Goal: Task Accomplishment & Management: Use online tool/utility

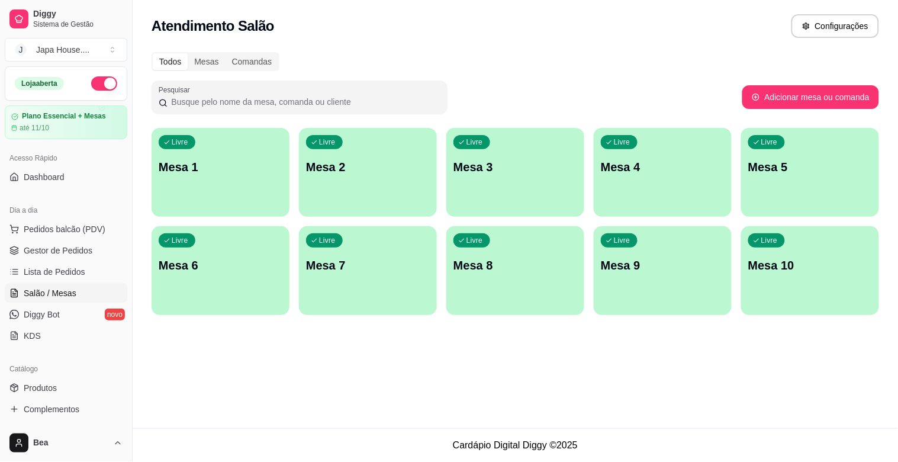
click at [237, 163] on p "Mesa 1" at bounding box center [221, 167] width 124 height 17
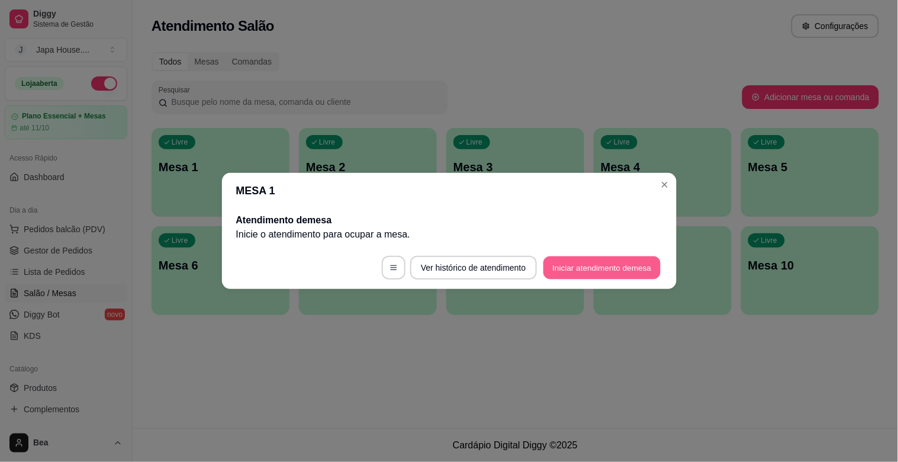
click at [631, 264] on button "Iniciar atendimento de mesa" at bounding box center [601, 267] width 117 height 23
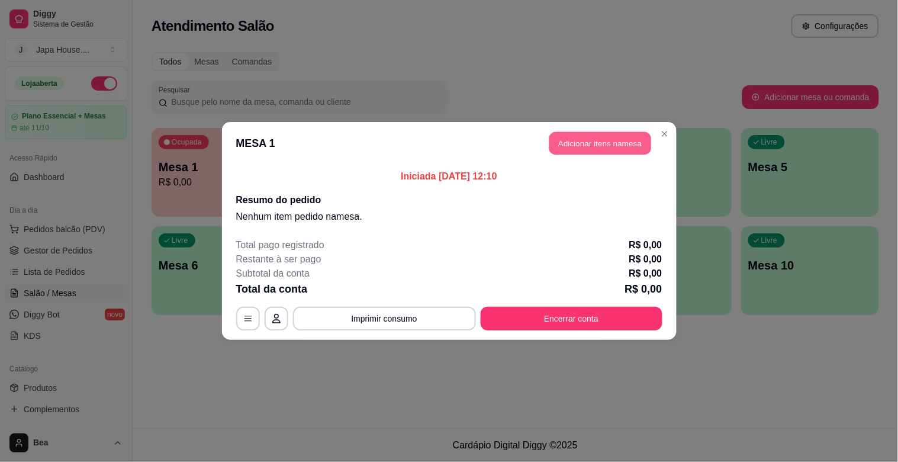
click at [569, 143] on button "Adicionar itens na mesa" at bounding box center [600, 143] width 102 height 23
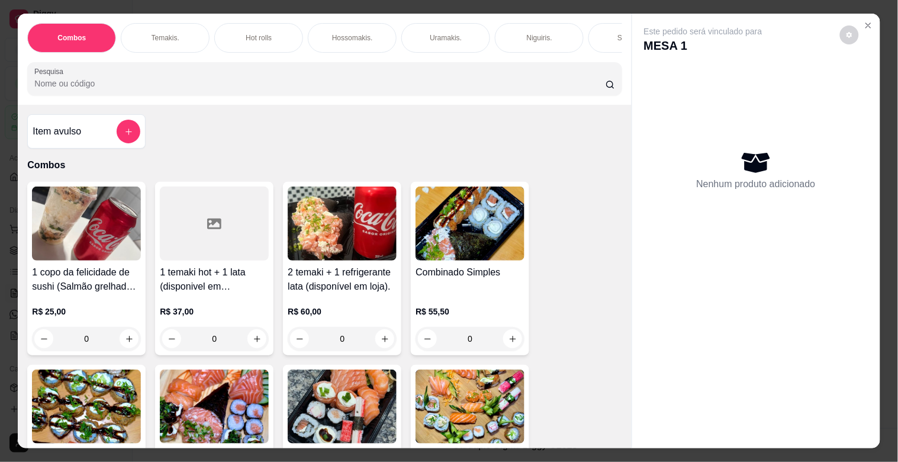
click at [275, 27] on div "Hot rolls" at bounding box center [258, 38] width 89 height 30
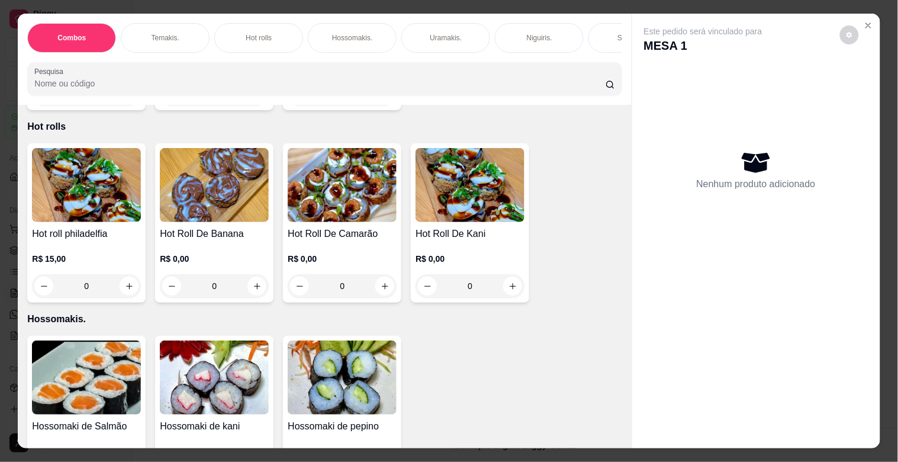
scroll to position [28, 0]
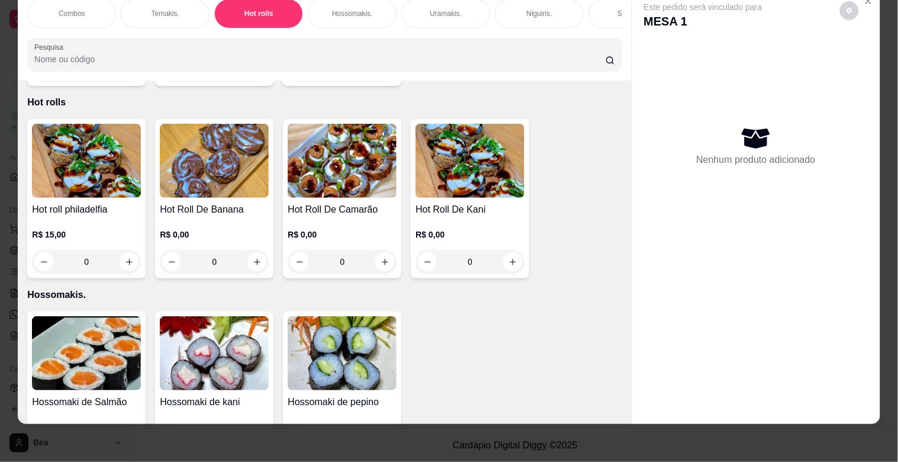
click at [127, 250] on div "0" at bounding box center [86, 262] width 109 height 24
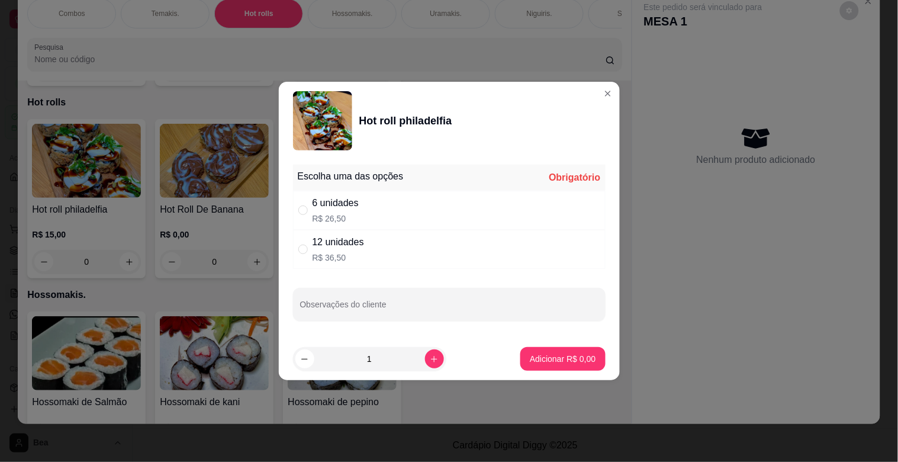
click at [376, 257] on div "12 unidades R$ 36,50" at bounding box center [449, 249] width 312 height 39
radio input "true"
click at [557, 362] on p "Adicionar R$ 36,50" at bounding box center [560, 358] width 69 height 11
type input "1"
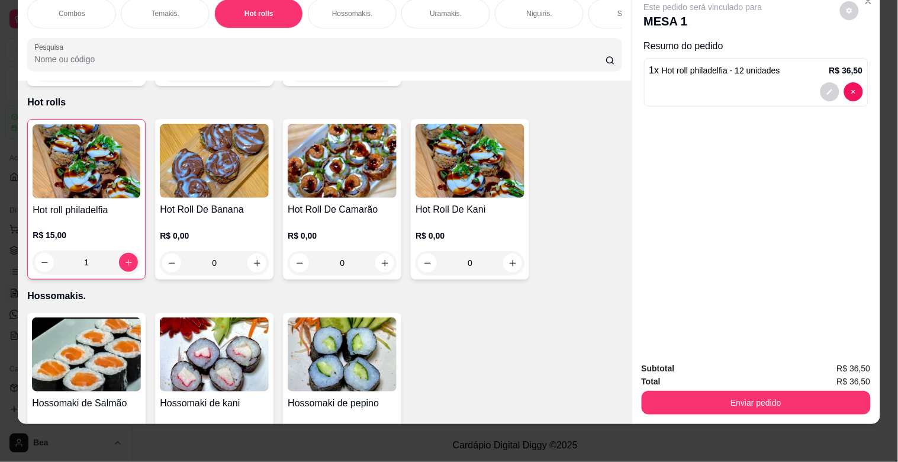
click at [181, 1] on div "Temakis." at bounding box center [165, 14] width 89 height 30
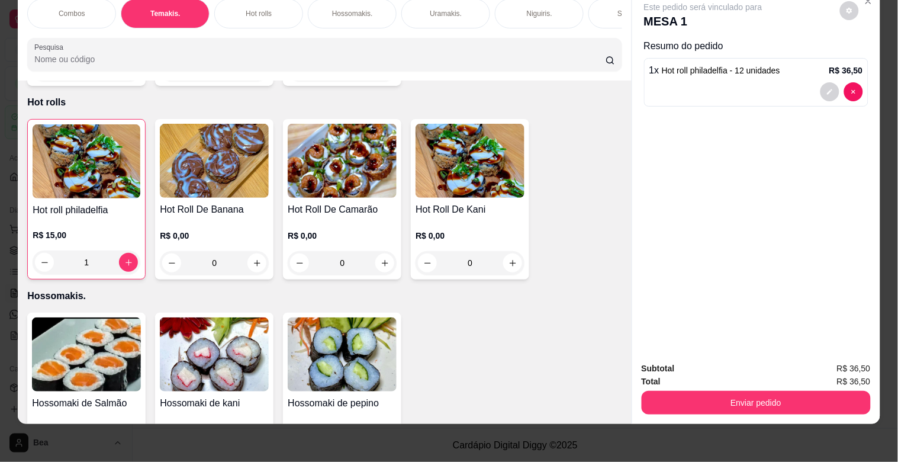
scroll to position [766, 0]
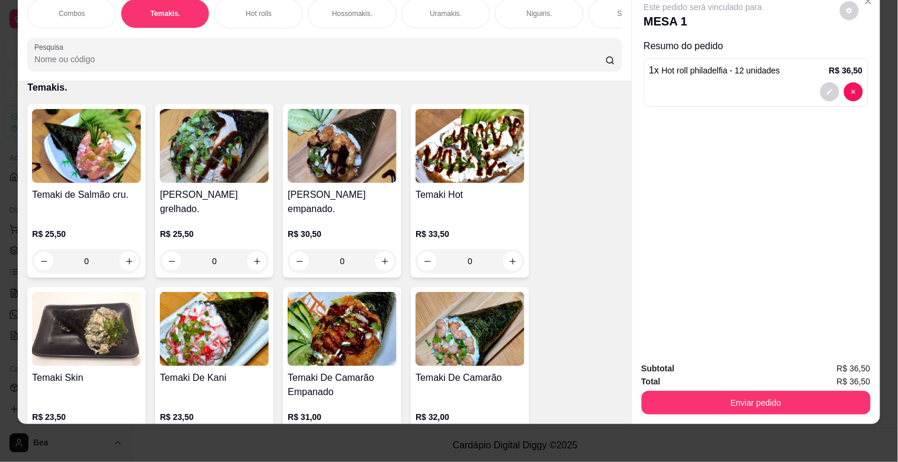
click at [544, 288] on div "Temaki de Salmão cru. R$ 25,50 0 Temaki Salmao grelhado. R$ 25,50 0 Temaki Salm…" at bounding box center [324, 373] width 594 height 539
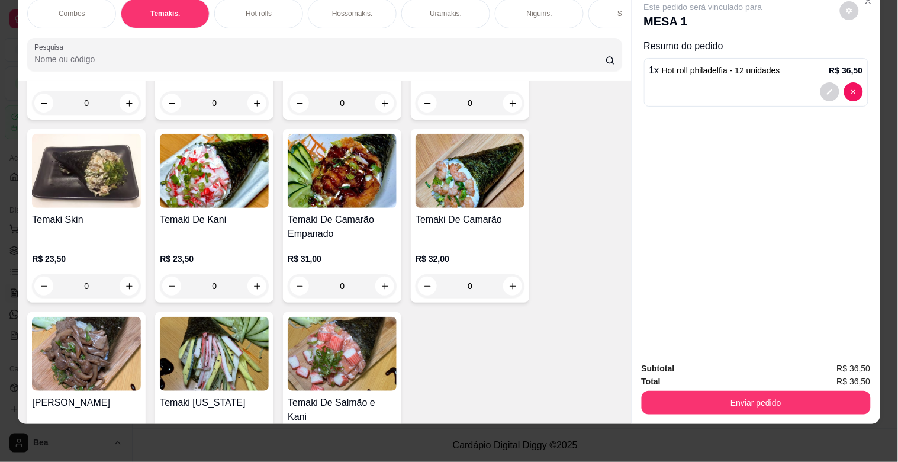
scroll to position [0, 521]
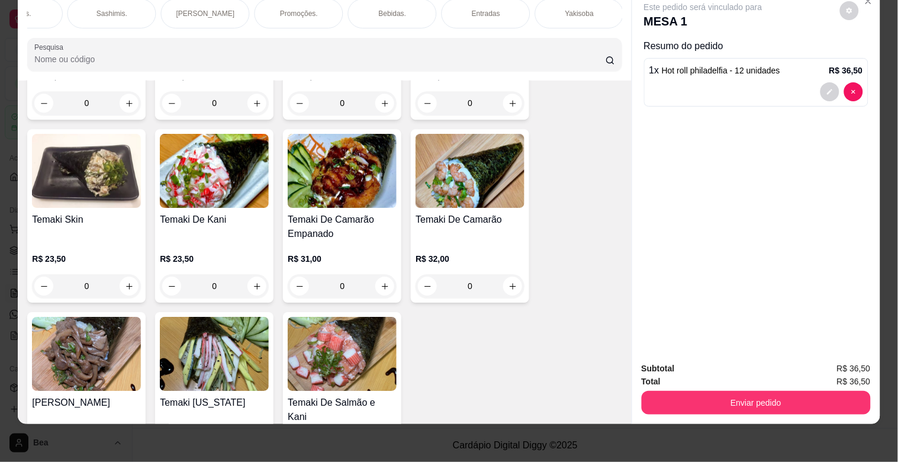
click at [565, 9] on p "Yakisoba" at bounding box center [579, 13] width 28 height 9
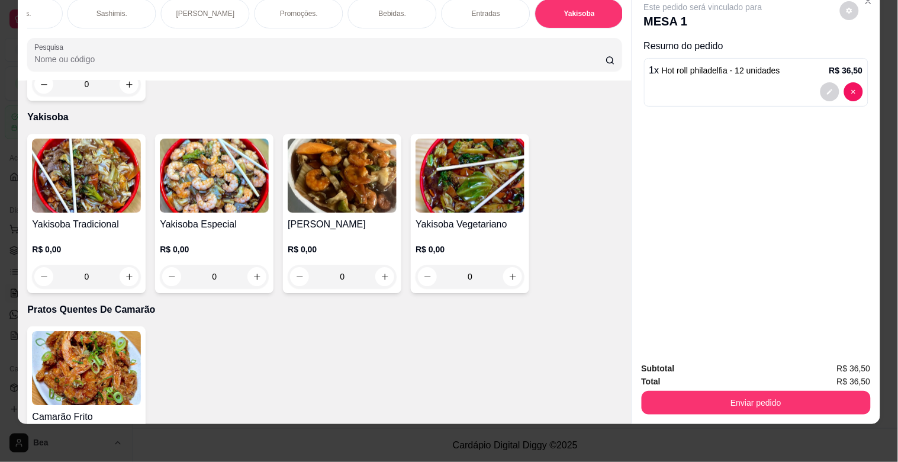
click at [126, 264] on div "0" at bounding box center [86, 276] width 109 height 24
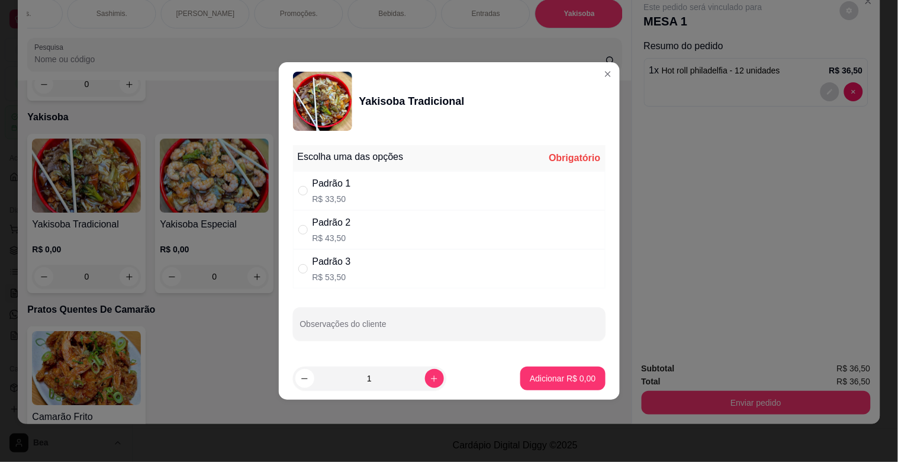
click at [359, 188] on div "Padrão 1 R$ 33,50" at bounding box center [449, 190] width 312 height 39
radio input "true"
click at [553, 367] on button "Adicionar R$ 33,50" at bounding box center [559, 378] width 89 height 24
type input "1"
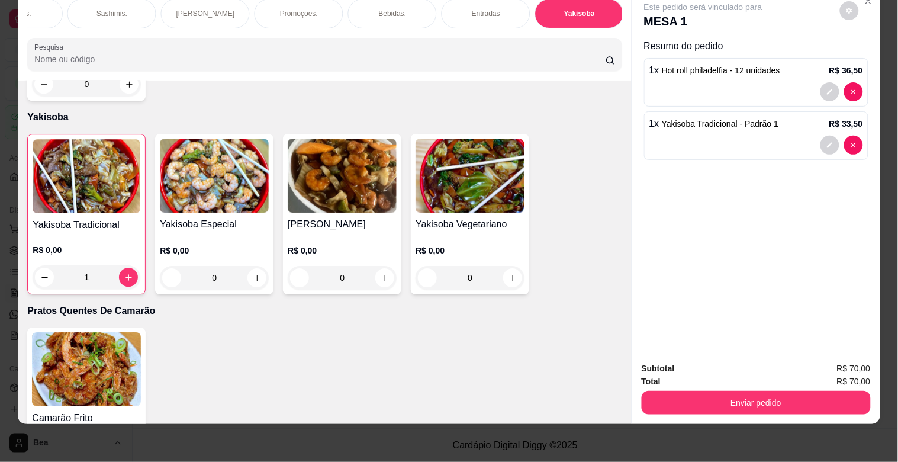
click at [354, 166] on img at bounding box center [342, 175] width 109 height 74
click at [382, 9] on p "Bebidas." at bounding box center [393, 13] width 28 height 9
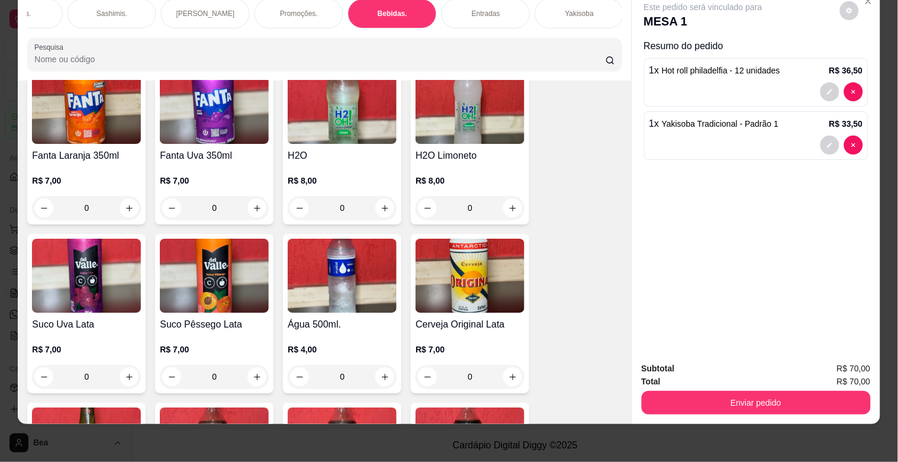
scroll to position [3313, 0]
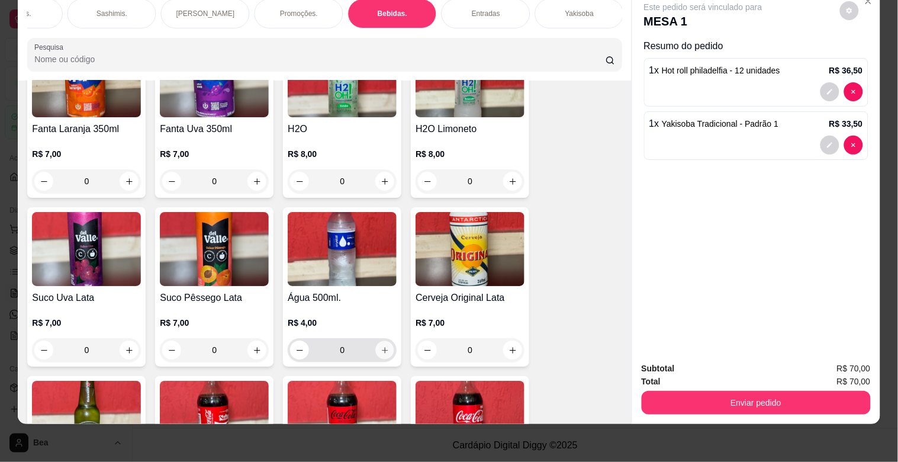
click at [380, 346] on icon "increase-product-quantity" at bounding box center [384, 350] width 9 height 9
type input "1"
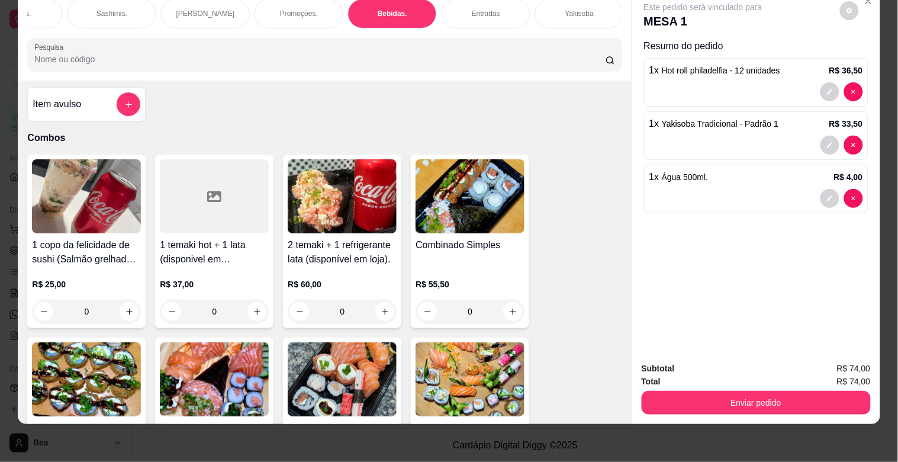
scroll to position [0, 0]
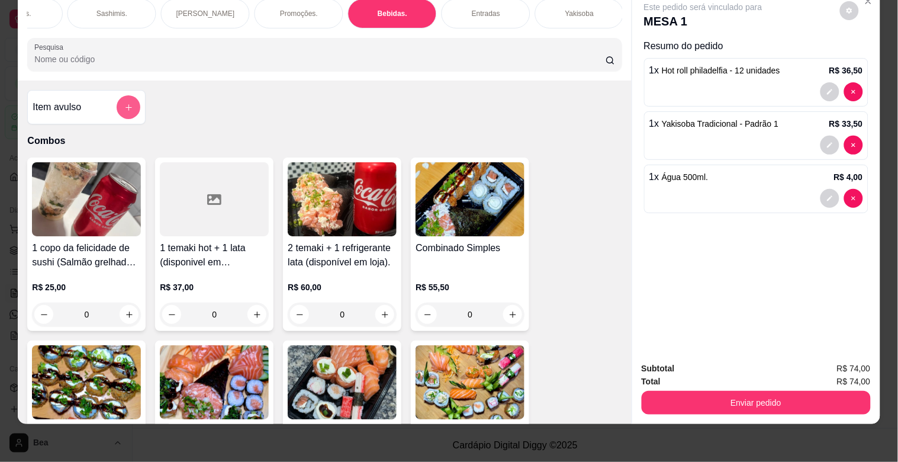
click at [124, 102] on button "add-separate-item" at bounding box center [129, 107] width 24 height 24
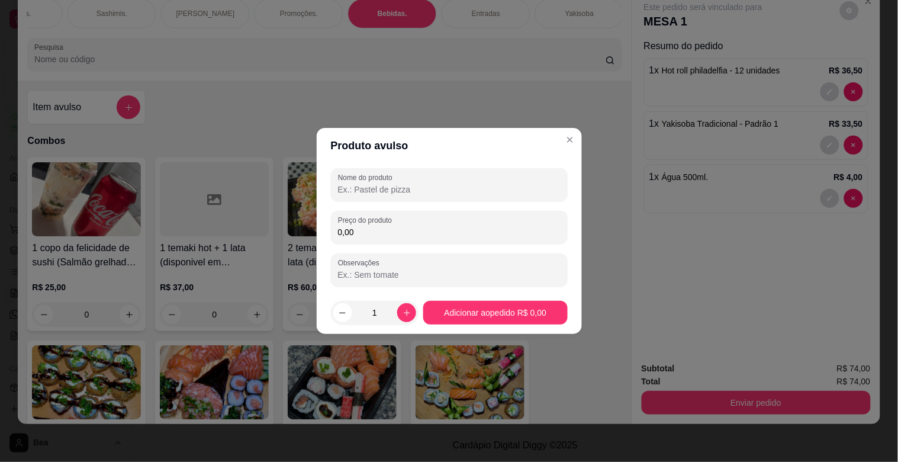
click at [395, 191] on input "Nome do produto" at bounding box center [449, 189] width 222 height 12
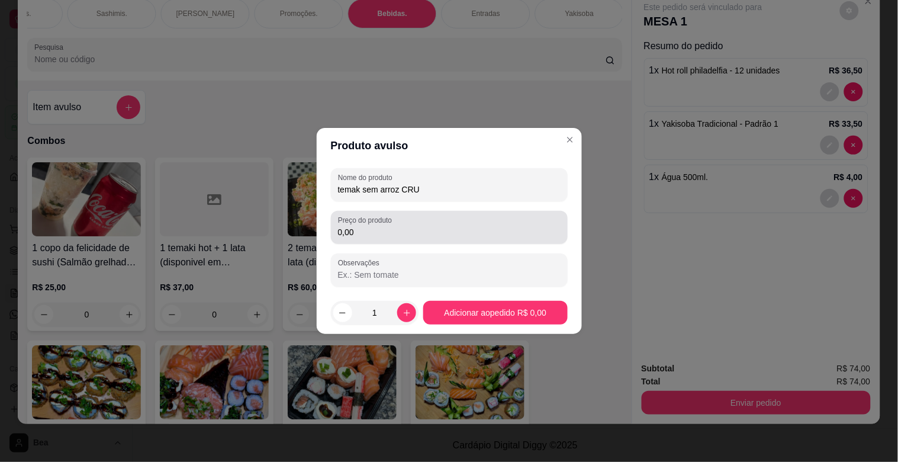
type input "temak sem arroz CRU"
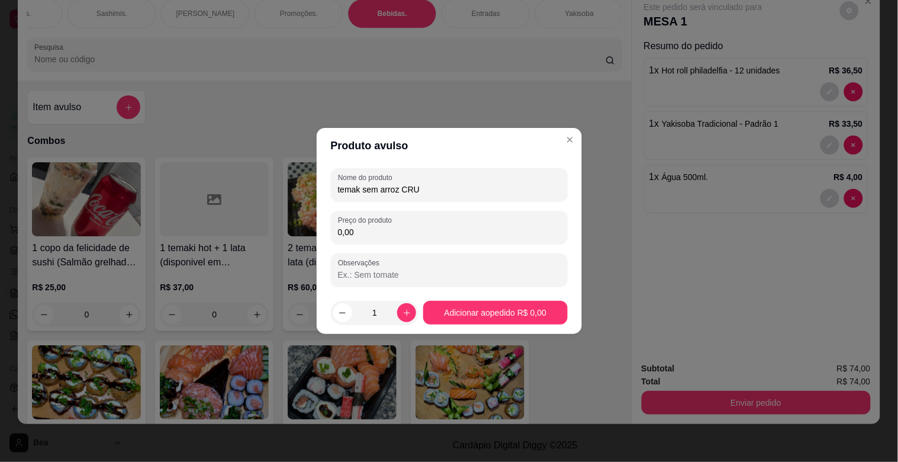
click at [398, 230] on input "0,00" at bounding box center [449, 232] width 222 height 12
type input "42,50"
click at [404, 315] on icon "increase-product-quantity" at bounding box center [406, 312] width 9 height 9
type input "2"
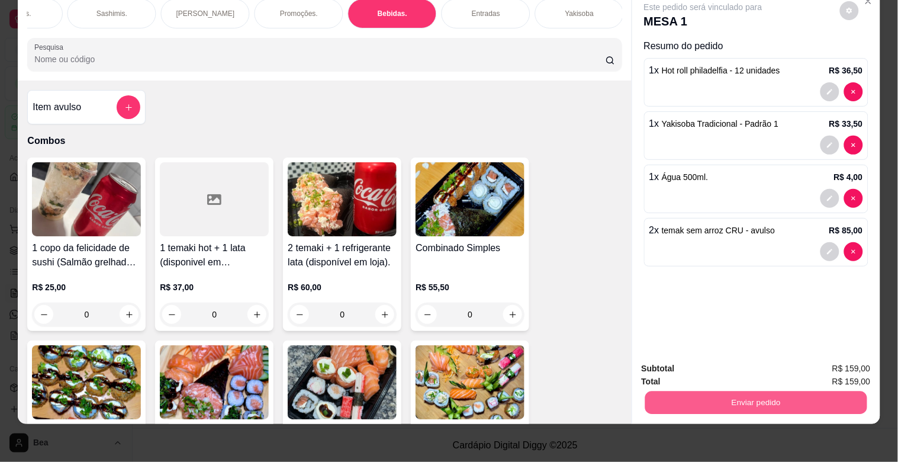
click at [793, 394] on button "Enviar pedido" at bounding box center [755, 402] width 222 height 23
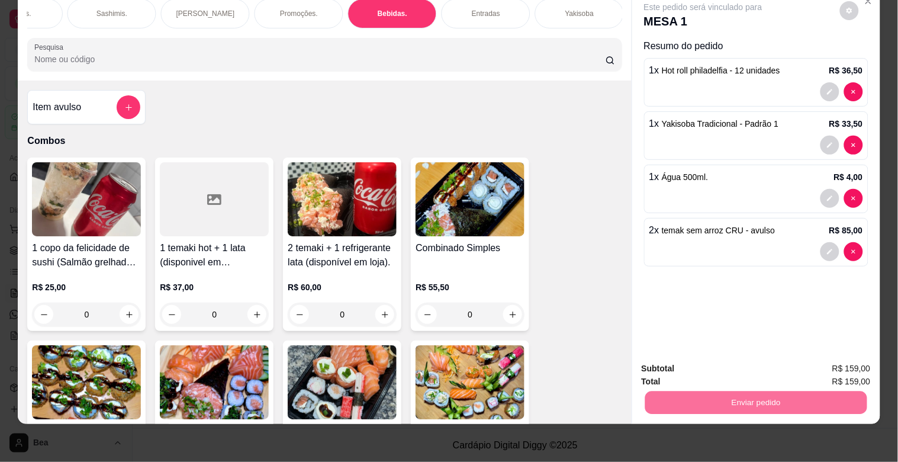
click at [773, 363] on button "Registrar cliente" at bounding box center [760, 363] width 76 height 22
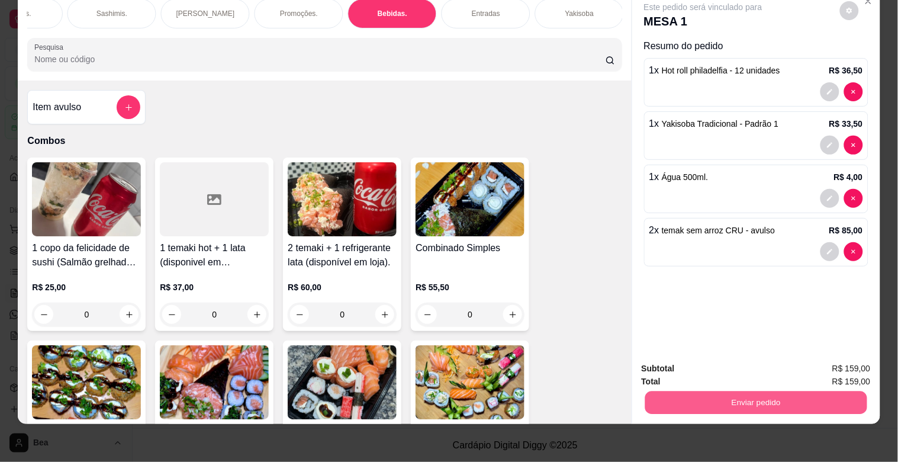
click at [801, 391] on button "Enviar pedido" at bounding box center [755, 402] width 222 height 23
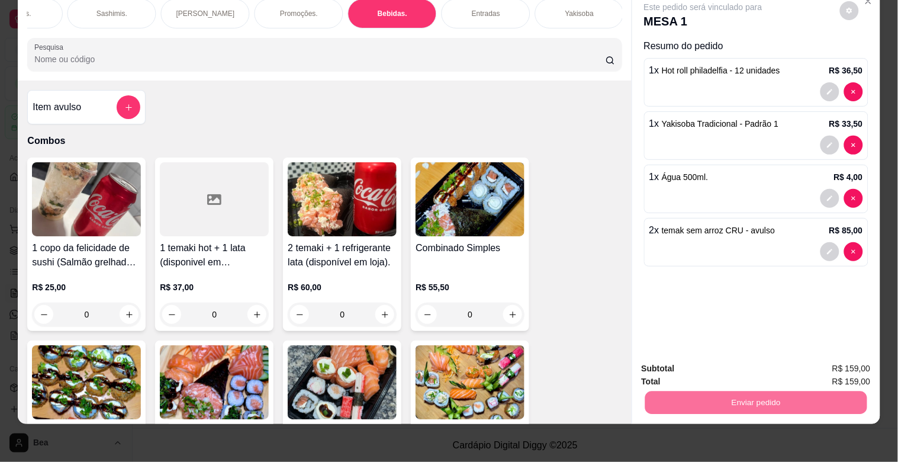
click at [826, 357] on button "Enviar pedido" at bounding box center [839, 363] width 65 height 22
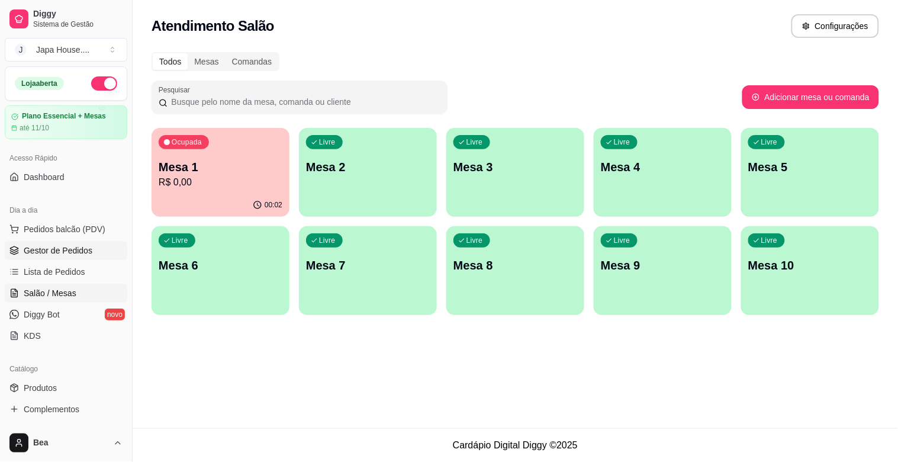
click at [102, 249] on link "Gestor de Pedidos" at bounding box center [66, 250] width 122 height 19
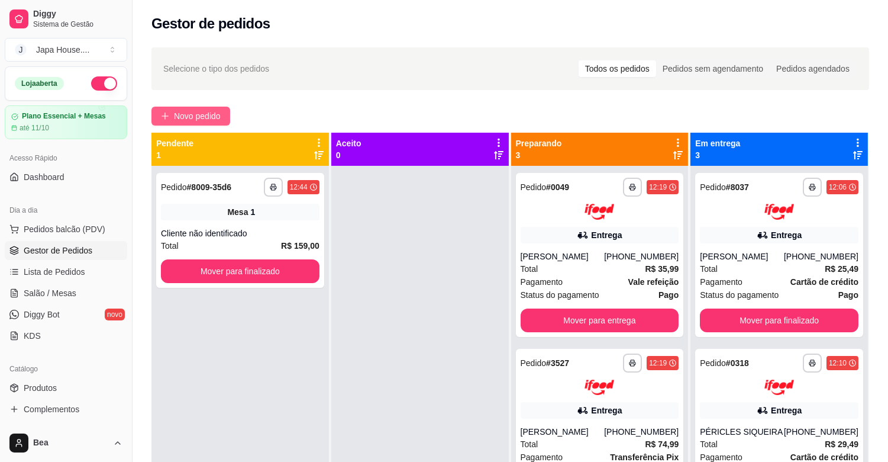
click at [196, 113] on span "Novo pedido" at bounding box center [197, 115] width 47 height 13
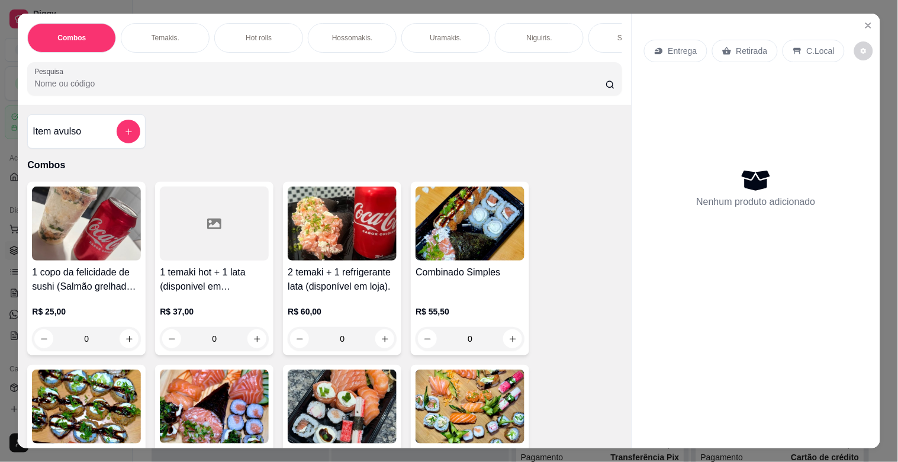
click at [663, 51] on div "Entrega" at bounding box center [675, 51] width 63 height 22
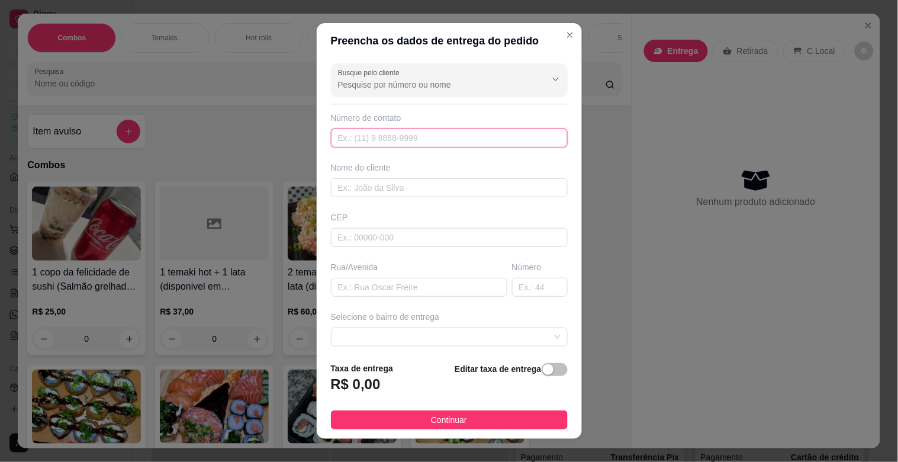
click at [447, 140] on input "text" at bounding box center [449, 137] width 237 height 19
type input "[PHONE_NUMBER]"
click at [460, 186] on input "text" at bounding box center [449, 187] width 237 height 19
type input "[PERSON_NAME]"
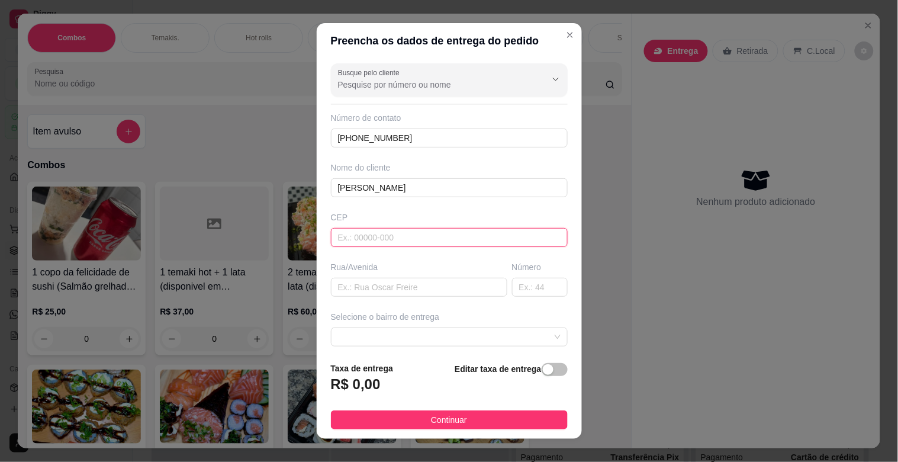
click at [443, 238] on input "text" at bounding box center [449, 237] width 237 height 19
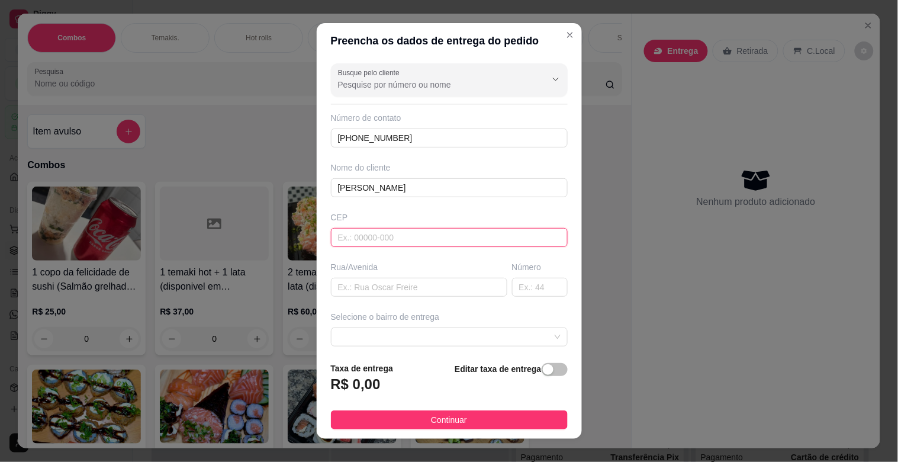
click at [443, 238] on input "text" at bounding box center [449, 237] width 237 height 19
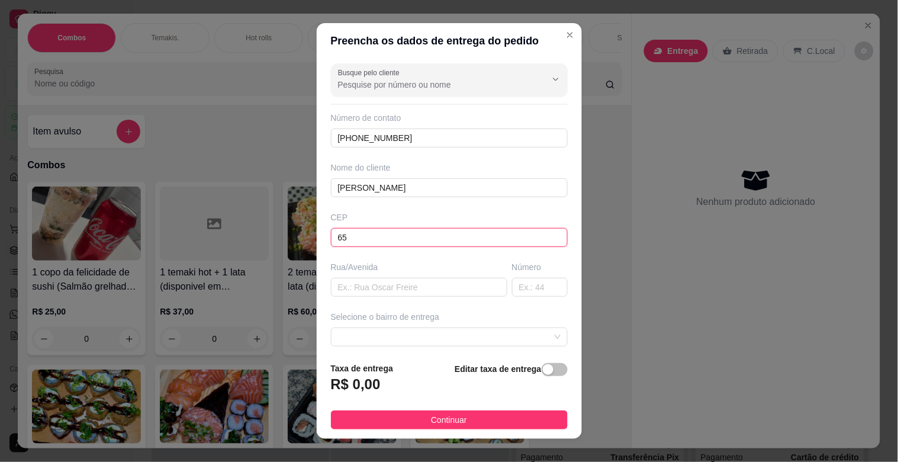
type input "6"
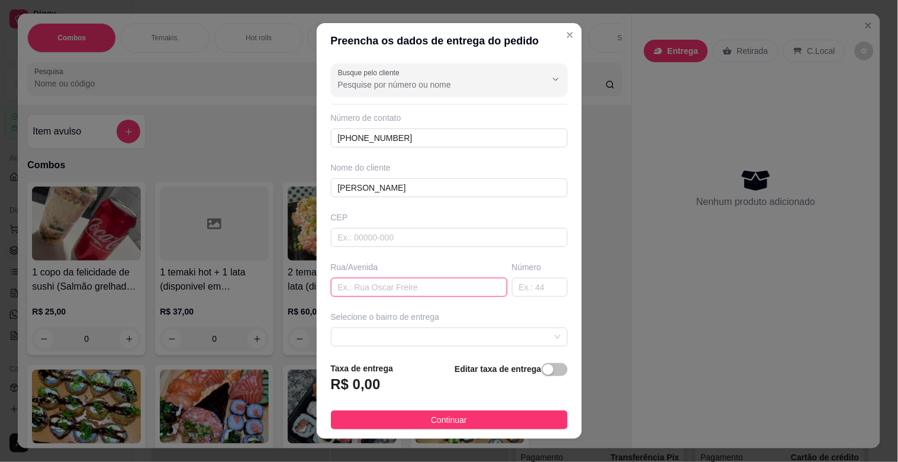
click at [408, 289] on input "text" at bounding box center [419, 287] width 176 height 19
type input "passagem 2"
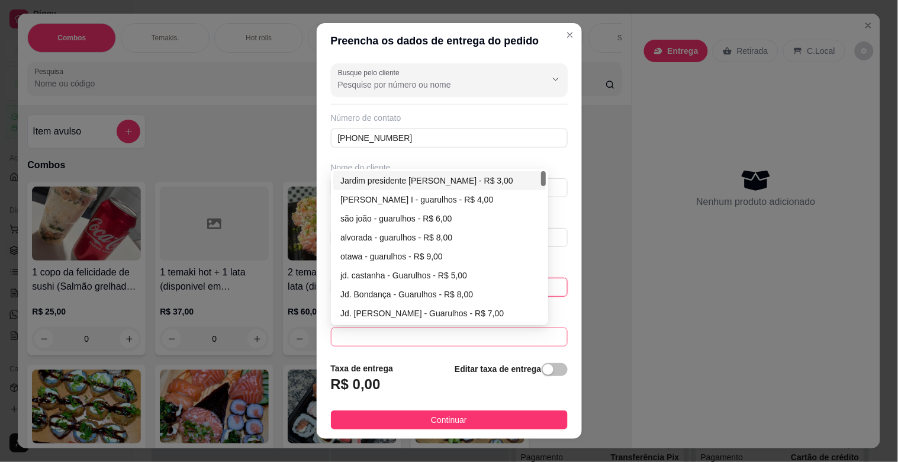
click at [470, 333] on span at bounding box center [449, 337] width 222 height 18
type input "60"
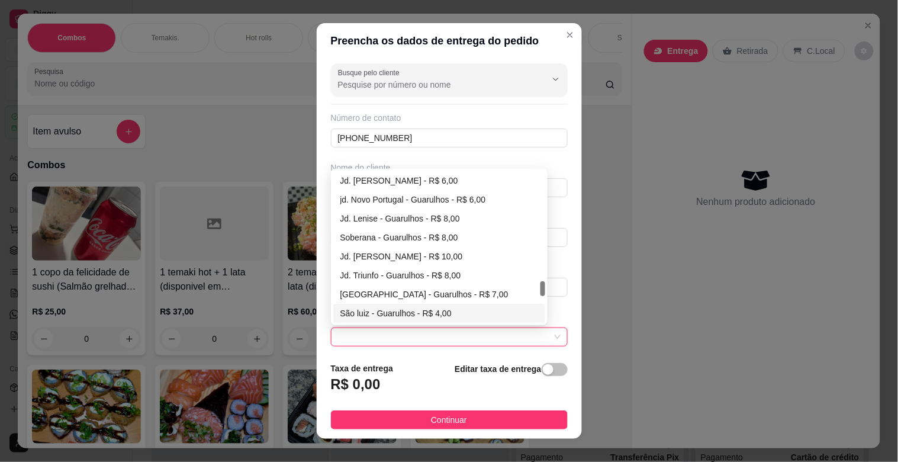
scroll to position [1098, 0]
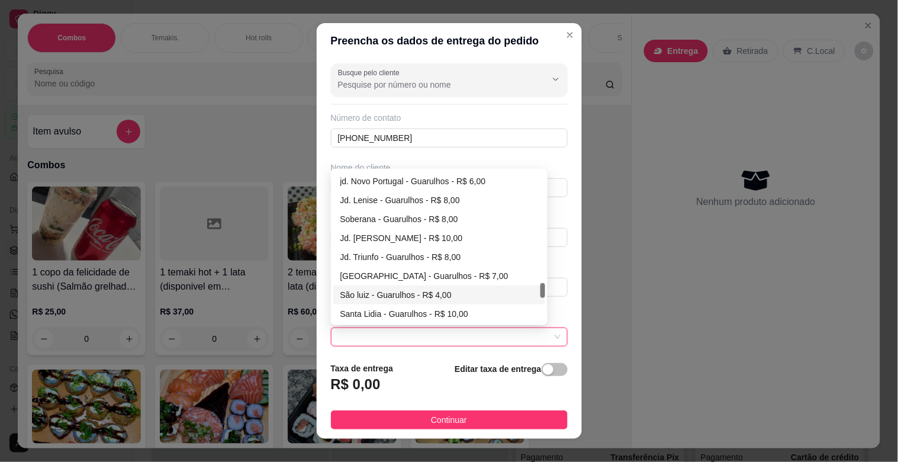
type input "Guarulhos"
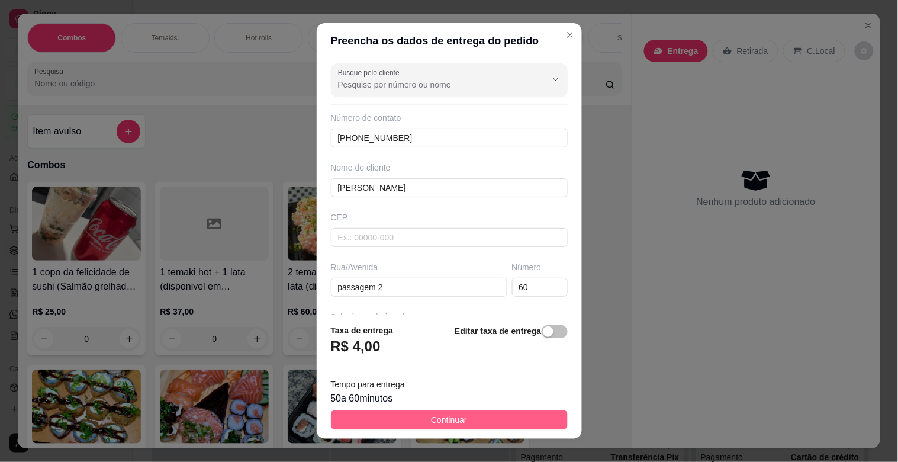
click at [439, 417] on span "Continuar" at bounding box center [449, 419] width 36 height 13
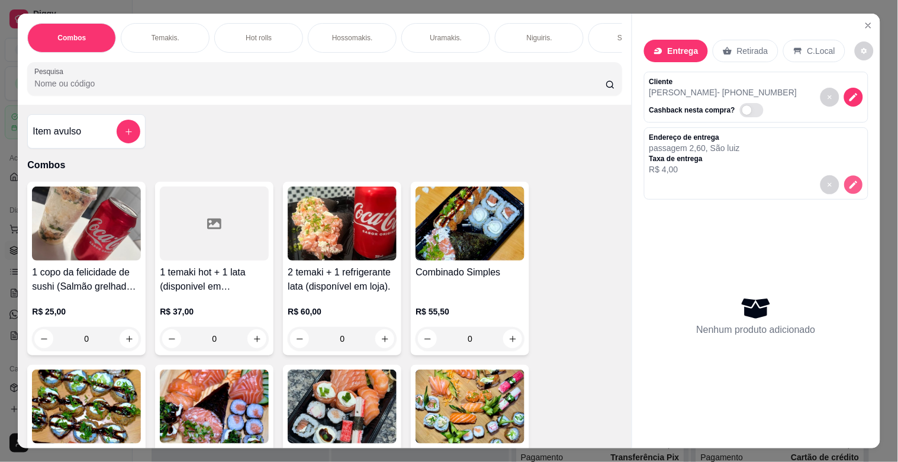
click at [848, 180] on icon "decrease-product-quantity" at bounding box center [853, 185] width 10 height 10
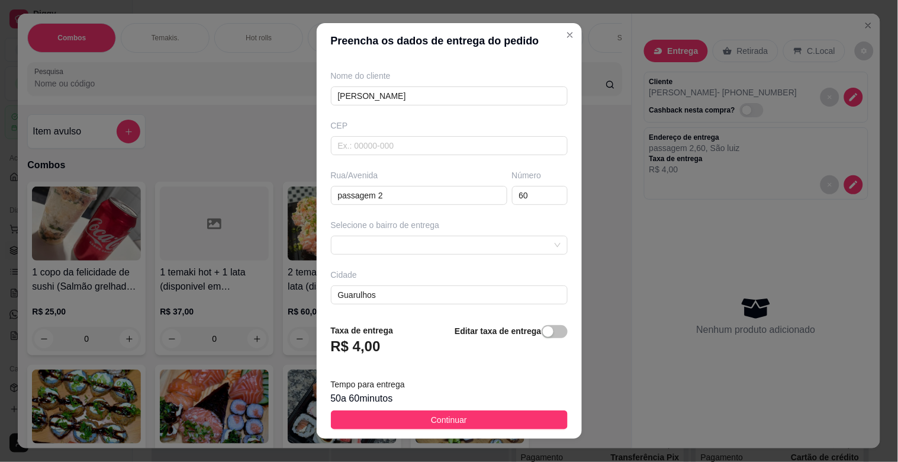
scroll to position [144, 0]
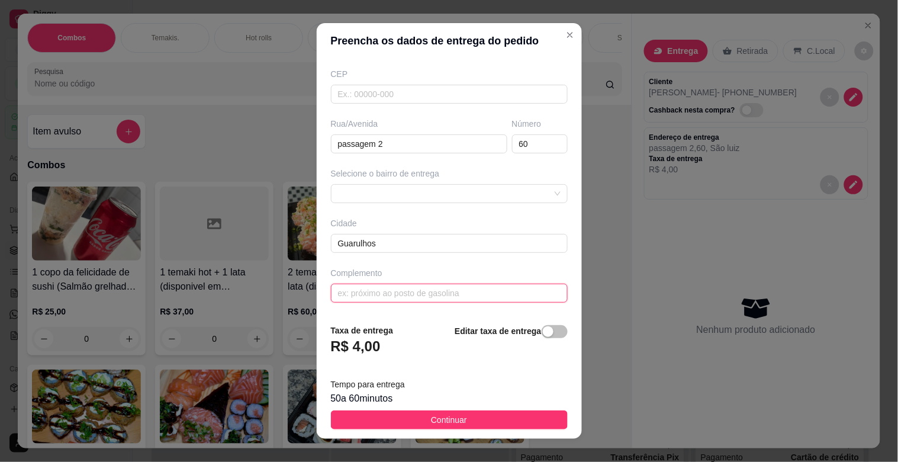
click at [446, 286] on input "text" at bounding box center [449, 292] width 237 height 19
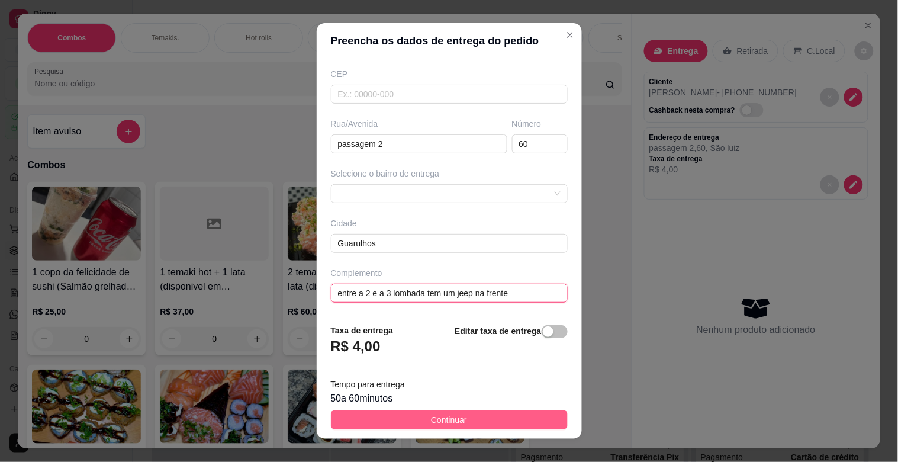
type input "entre a 2 e a 3 lombada tem um jeep na frente"
click at [451, 416] on span "Continuar" at bounding box center [449, 419] width 36 height 13
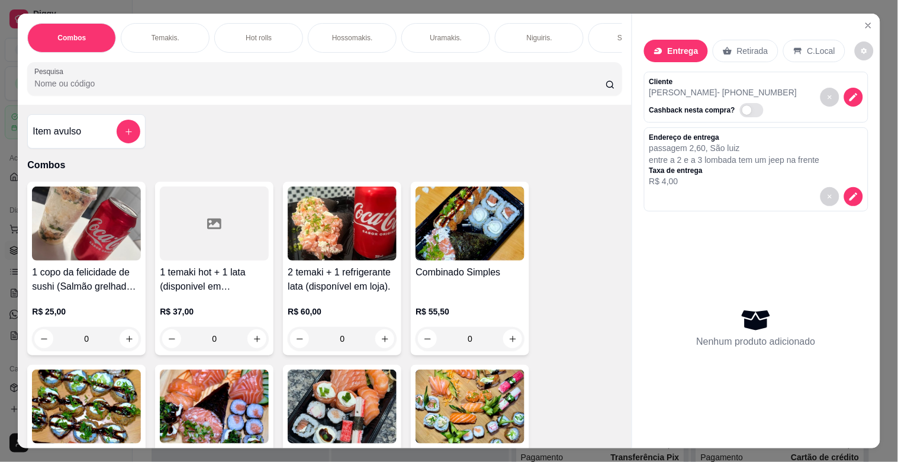
scroll to position [0, 521]
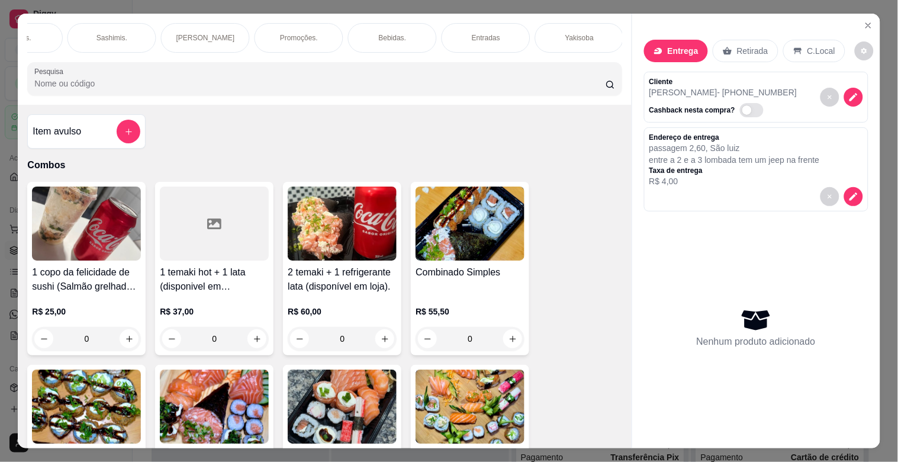
click at [569, 33] on p "Yakisoba" at bounding box center [579, 37] width 28 height 9
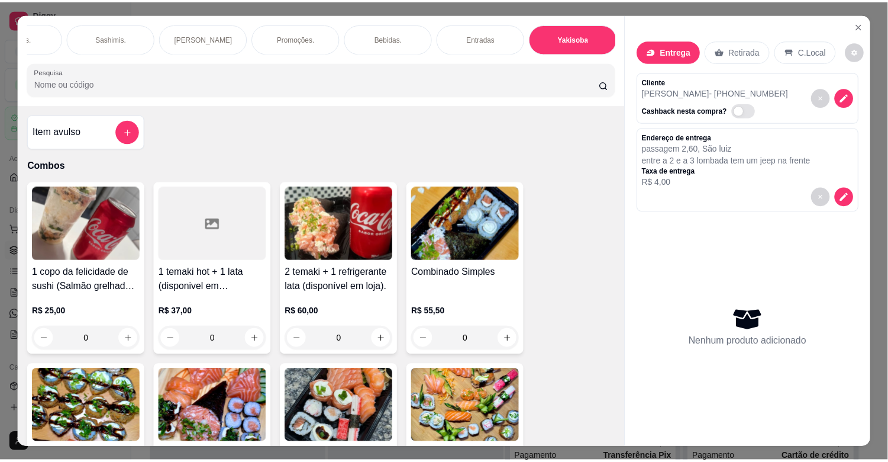
scroll to position [28, 0]
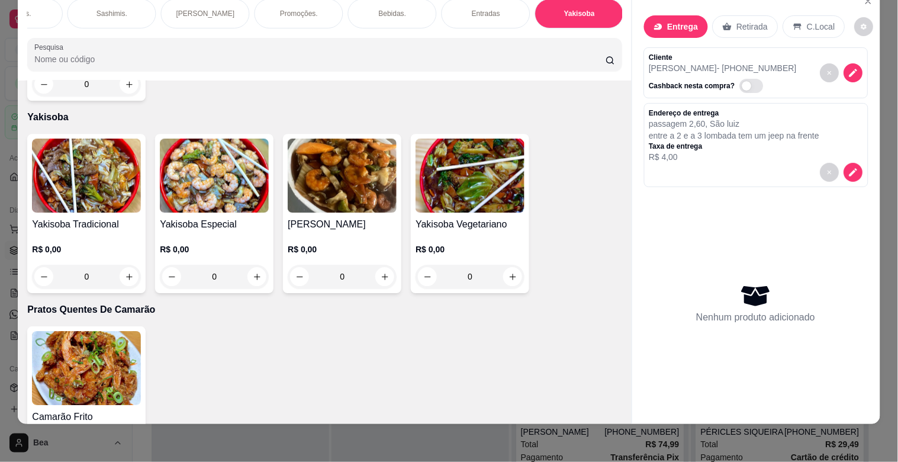
click at [379, 264] on div "0" at bounding box center [342, 276] width 109 height 24
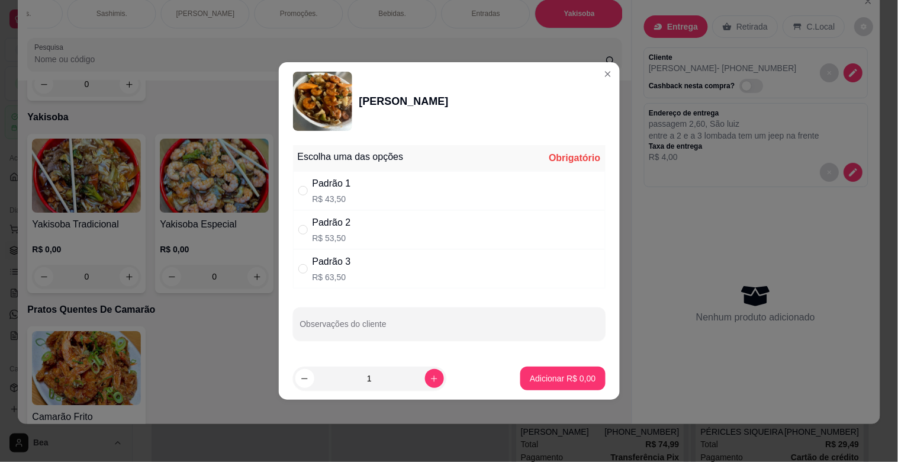
click at [376, 263] on div "Padrão 3 R$ 63,50" at bounding box center [449, 268] width 312 height 39
radio input "true"
click at [529, 382] on p "Adicionar R$ 63,50" at bounding box center [560, 377] width 69 height 11
type input "1"
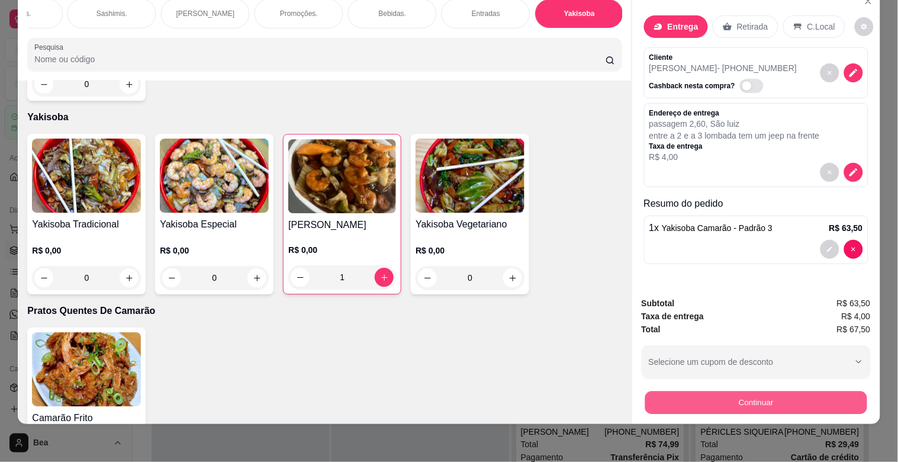
click at [728, 399] on button "Continuar" at bounding box center [755, 402] width 222 height 23
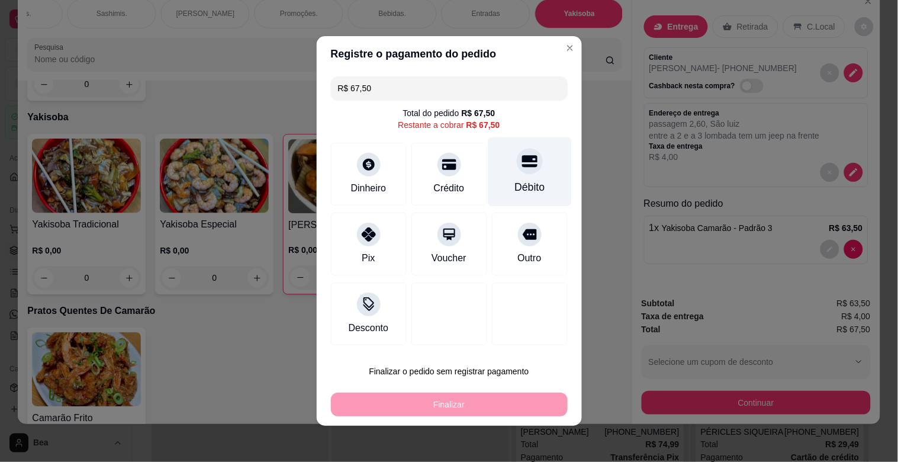
click at [521, 180] on div "Débito" at bounding box center [529, 186] width 30 height 15
type input "R$ 0,00"
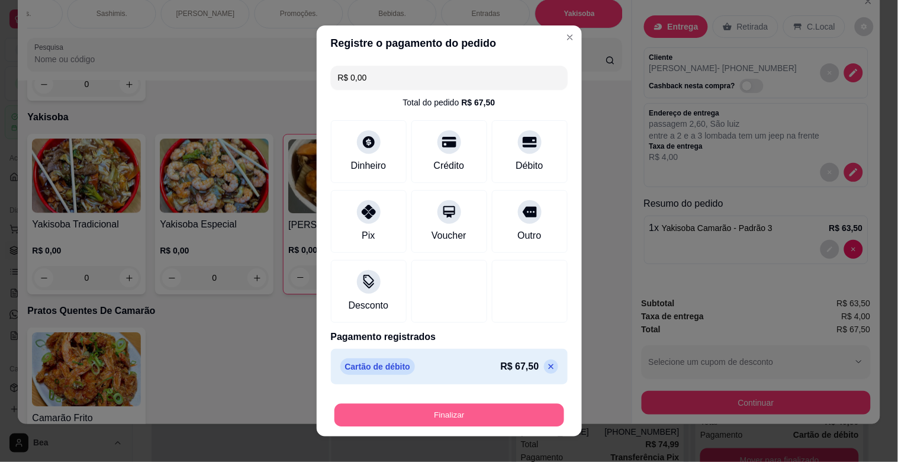
click at [516, 418] on button "Finalizar" at bounding box center [449, 415] width 230 height 23
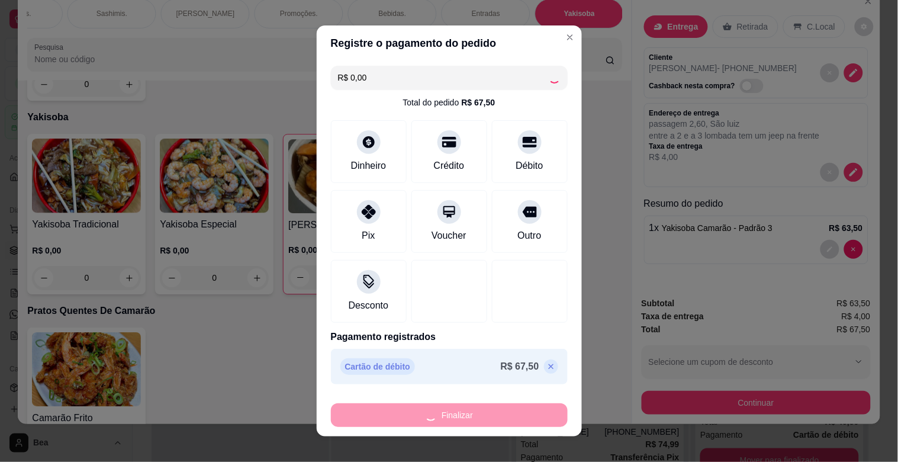
type input "0"
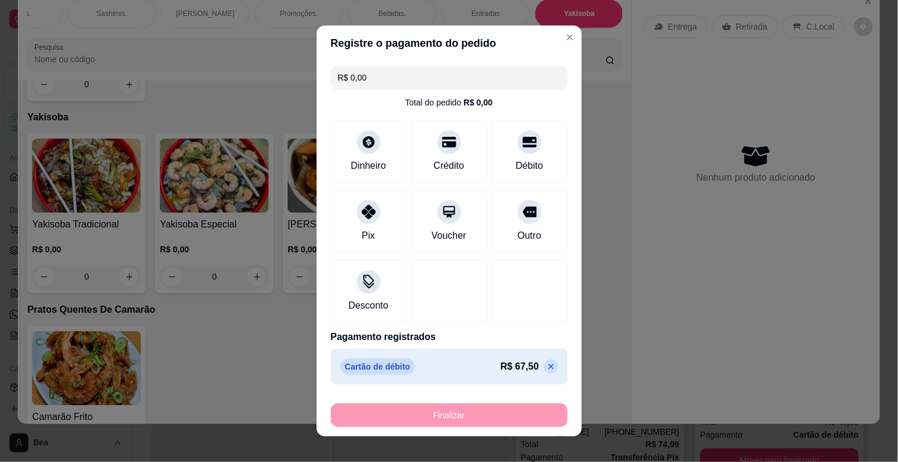
type input "-R$ 67,50"
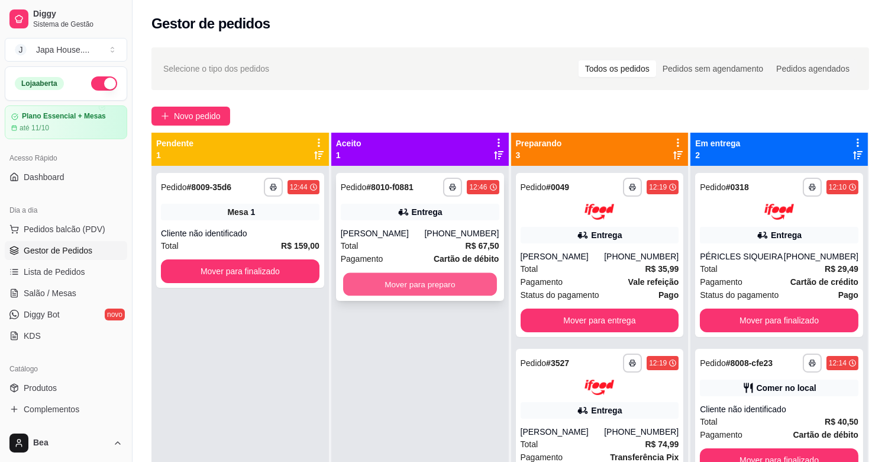
click at [472, 284] on button "Mover para preparo" at bounding box center [420, 284] width 154 height 23
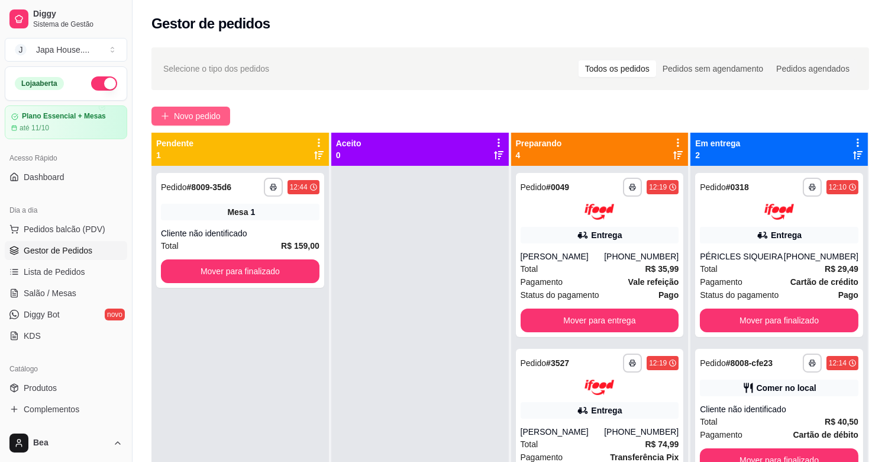
click at [216, 115] on span "Novo pedido" at bounding box center [197, 115] width 47 height 13
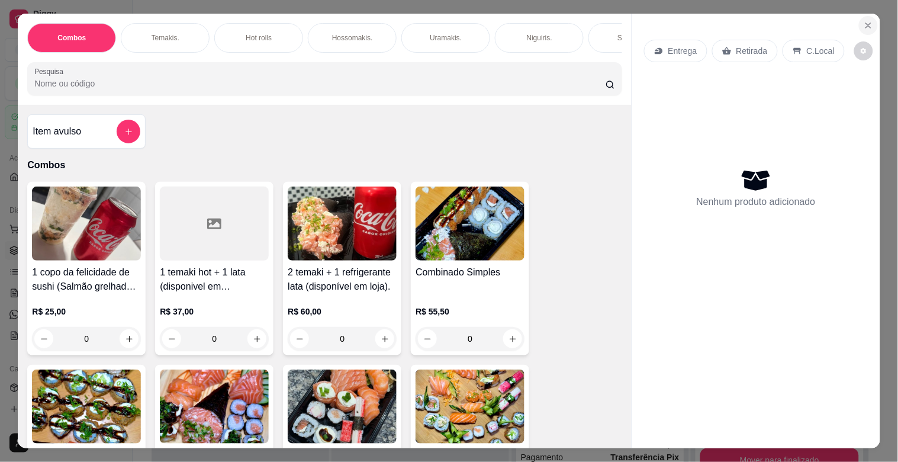
click at [863, 21] on icon "Close" at bounding box center [867, 25] width 9 height 9
